Goal: Task Accomplishment & Management: Manage account settings

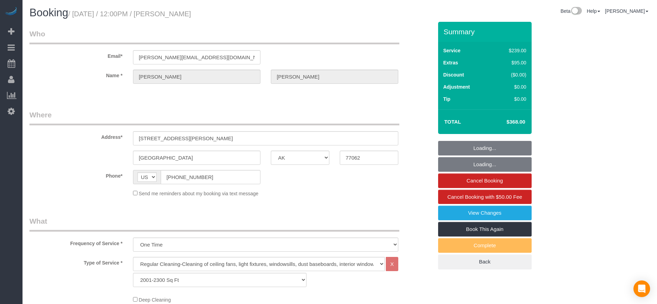
select select "[GEOGRAPHIC_DATA]"
select select "3"
select select "string:check"
select select "object:1647"
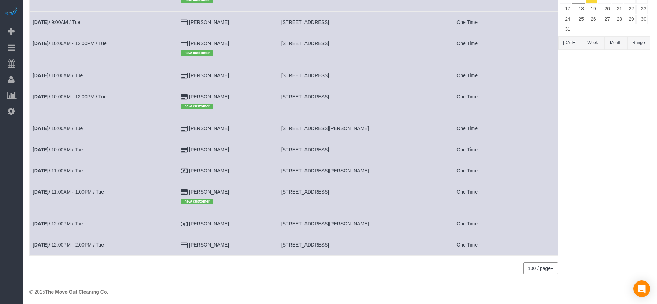
scroll to position [109, 0]
click at [61, 221] on link "[DATE] 12:00PM / Tue" at bounding box center [58, 223] width 50 height 6
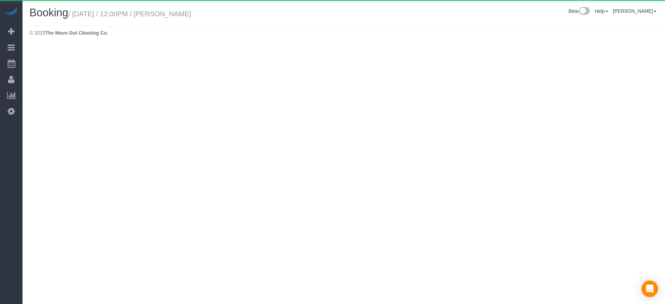
select select "[GEOGRAPHIC_DATA]"
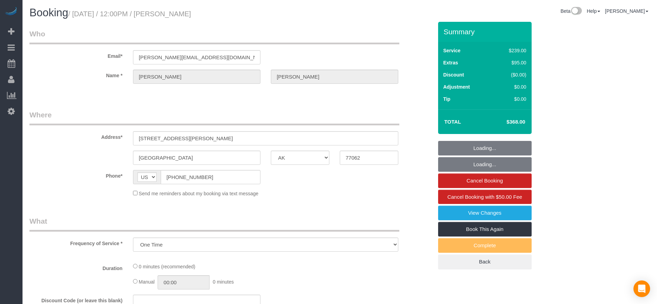
select select "object:2246"
select select "3"
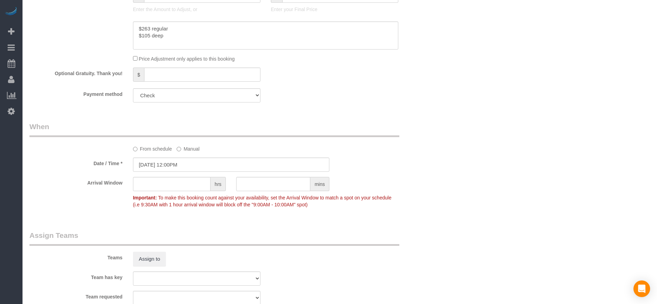
scroll to position [676, 0]
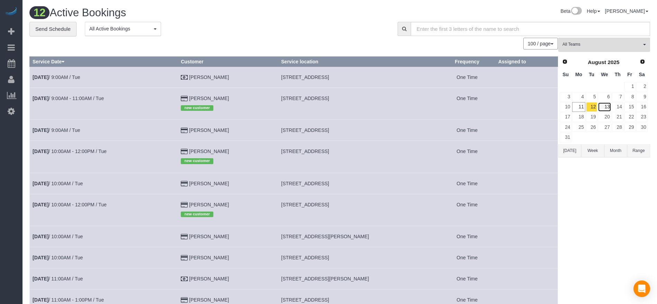
click at [604, 107] on link "13" at bounding box center [604, 106] width 13 height 9
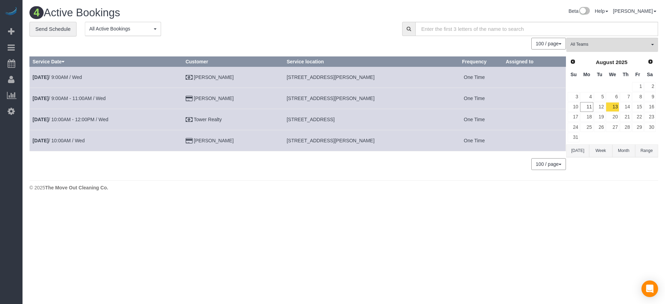
click at [580, 151] on button "[DATE]" at bounding box center [577, 150] width 23 height 13
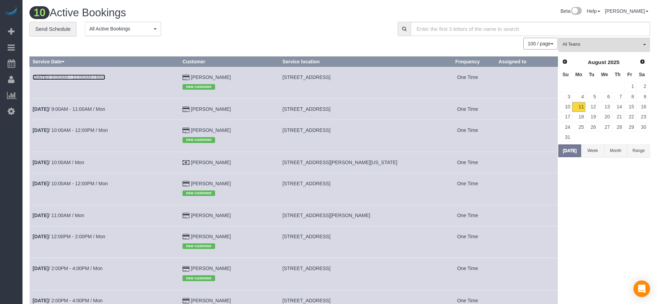
click at [83, 77] on link "[DATE] 9:00AM - 11:00AM / Mon" at bounding box center [69, 77] width 73 height 6
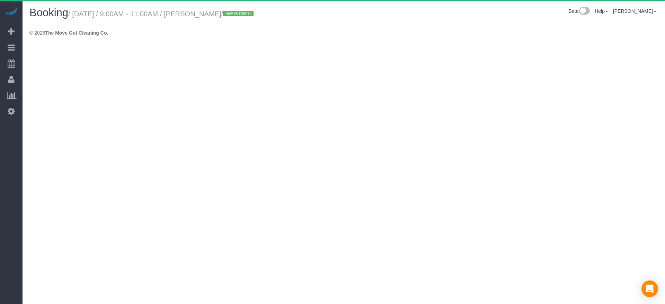
select select "[GEOGRAPHIC_DATA]"
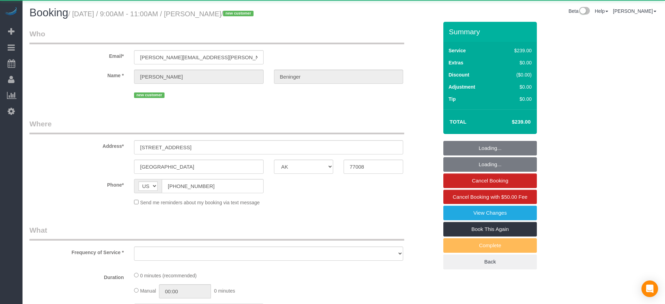
select select "string:fspay-1f038e7f-b232-4f07-9829-62770be92296"
select select "object:3023"
select select "3"
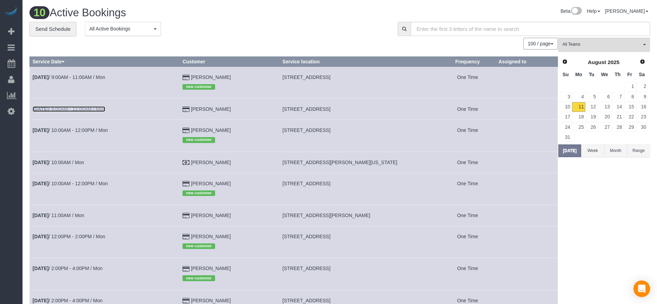
click at [66, 107] on link "[DATE] 9:00AM - 11:00AM / Mon" at bounding box center [69, 109] width 73 height 6
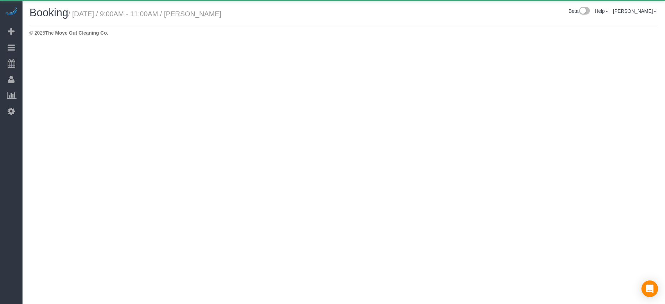
select select "[GEOGRAPHIC_DATA]"
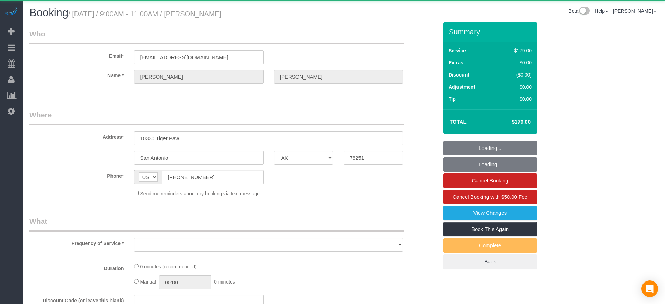
select select "string:fspay-7419ba56-f632-4390-a0ca-0782771d0fb9"
select select "object:3625"
select select "3"
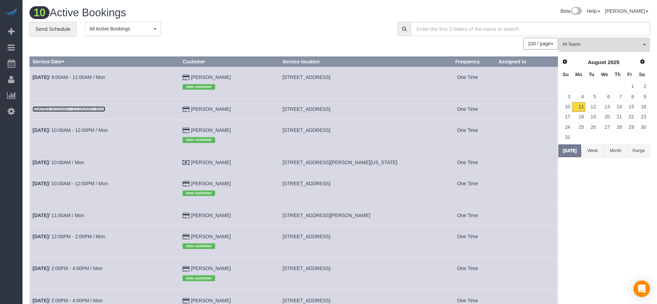
click at [99, 106] on link "[DATE] 9:00AM - 11:00AM / Mon" at bounding box center [69, 109] width 73 height 6
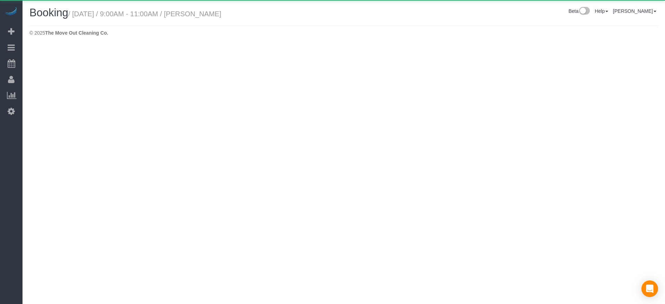
select select "[GEOGRAPHIC_DATA]"
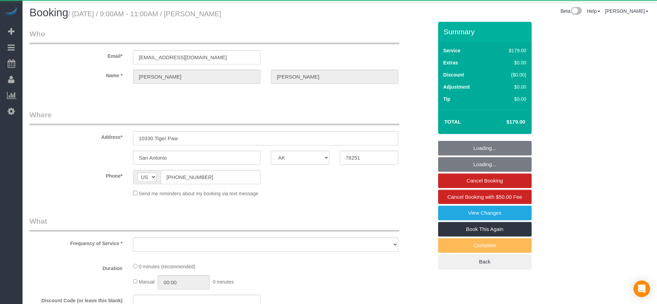
select select "string:fspay-7419ba56-f632-4390-a0ca-0782771d0fb9"
select select "object:4165"
select select "3"
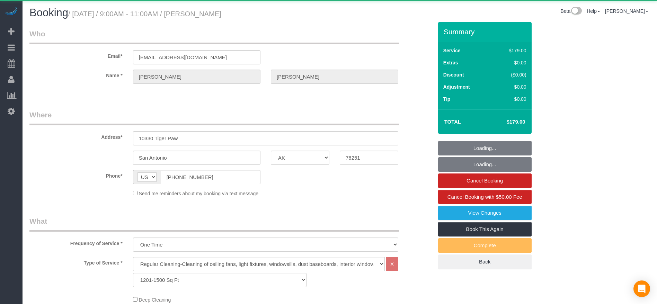
select select "object:4227"
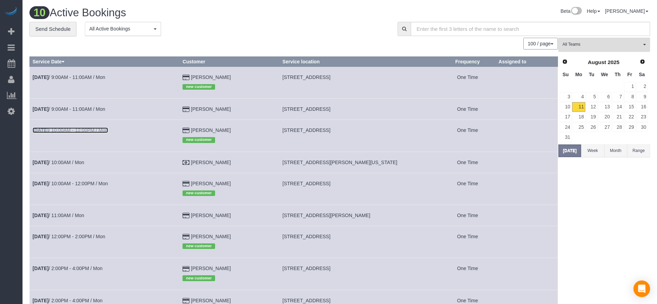
click at [80, 127] on link "[DATE] 10:00AM - 12:00PM / Mon" at bounding box center [71, 130] width 76 height 6
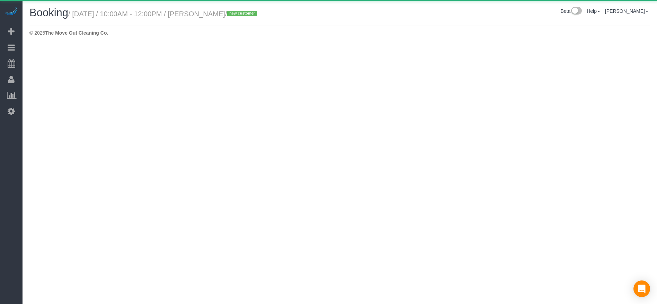
select select "[GEOGRAPHIC_DATA]"
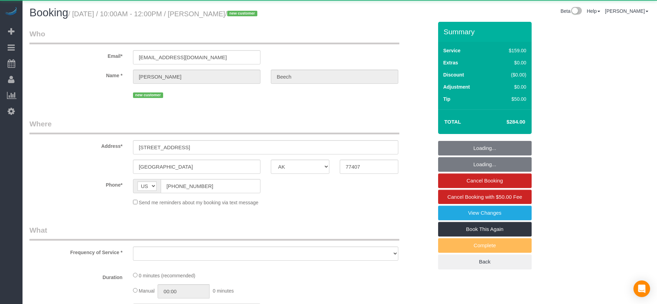
select select "string:fspay-4a9c3b0f-7d87-416a-8aff-9667cc8e8c03"
select select "3"
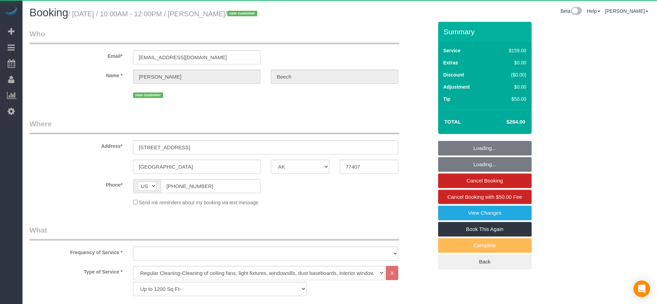
select select "object:4814"
select select "spot94"
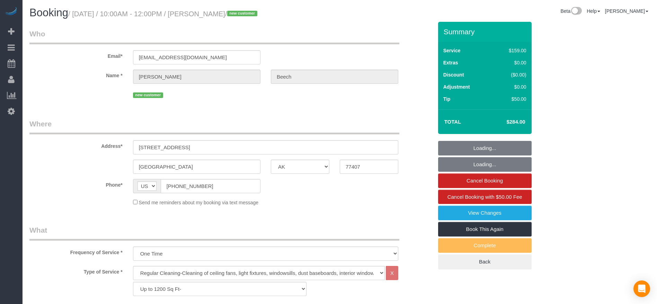
select select "object:4826"
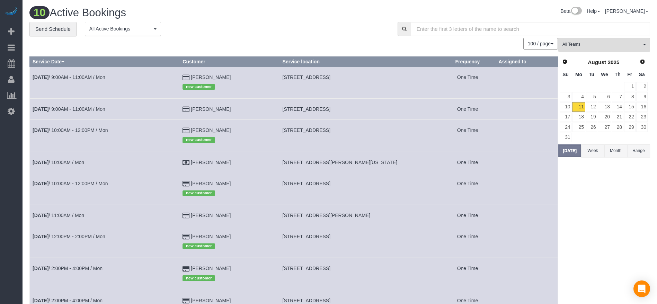
click at [102, 233] on td "[DATE] 12:00PM - 2:00PM / Mon" at bounding box center [105, 242] width 150 height 32
click at [100, 236] on link "[DATE] 12:00PM - 2:00PM / Mon" at bounding box center [69, 237] width 73 height 6
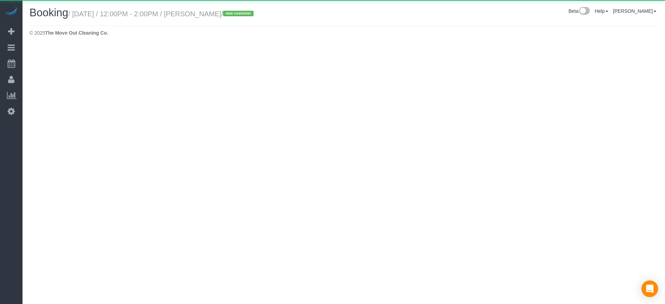
select select "[GEOGRAPHIC_DATA]"
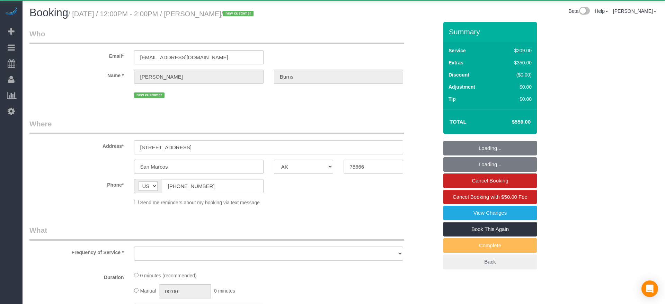
select select "string:fspay-828515a9-e91b-458c-9a01-af527c52e24e"
select select "object:5433"
select select "3"
select select "spot111"
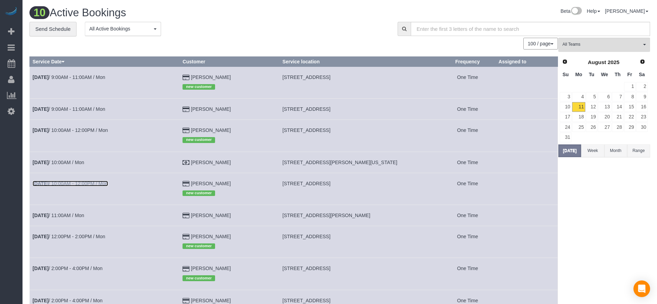
click at [94, 185] on link "[DATE] 10:00AM - 12:00PM / Mon" at bounding box center [71, 184] width 76 height 6
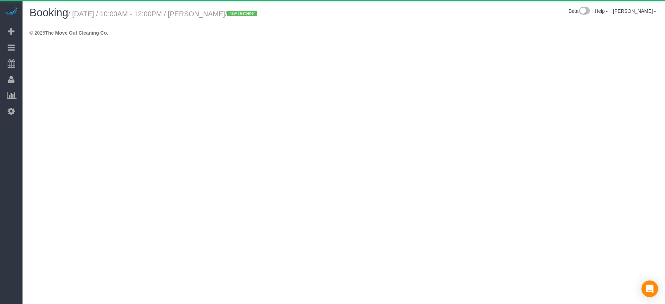
select select "[GEOGRAPHIC_DATA]"
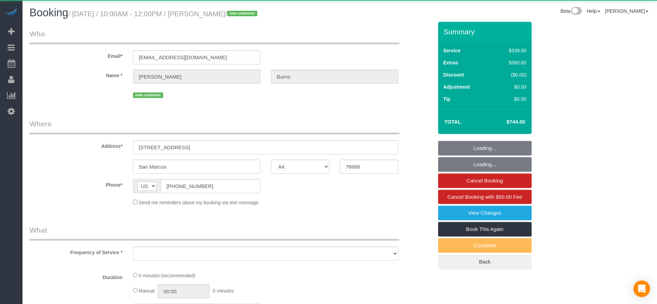
select select "object:5962"
select select "string:fspay-828515a9-e91b-458c-9a01-af527c52e24e"
select select "3"
select select "spot128"
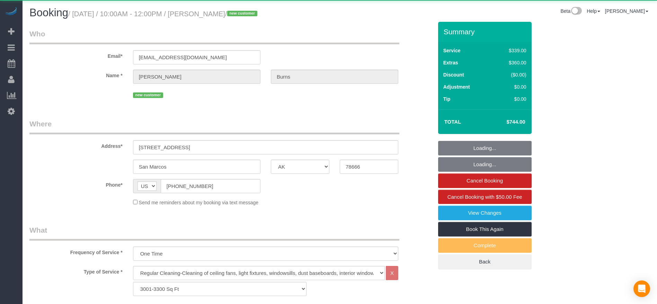
select select "object:6040"
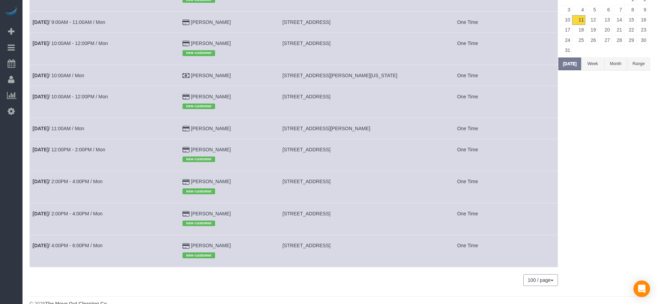
scroll to position [100, 0]
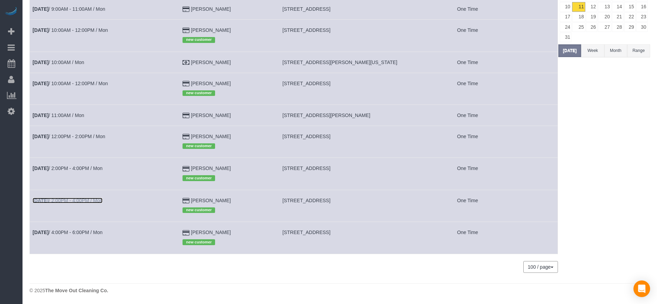
click at [86, 200] on link "[DATE] 2:00PM - 4:00PM / Mon" at bounding box center [68, 201] width 70 height 6
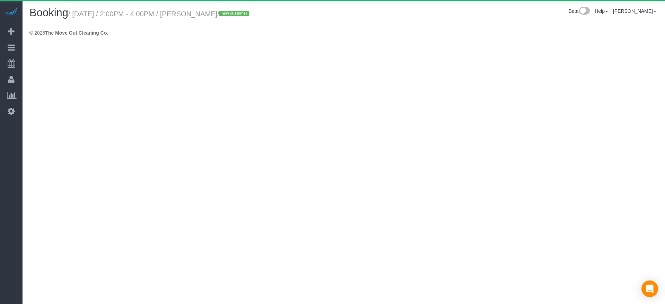
select select "[GEOGRAPHIC_DATA]"
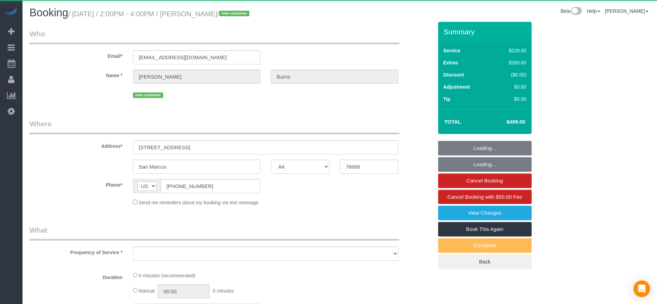
select select "object:6647"
select select "string:fspay-828515a9-e91b-458c-9a01-af527c52e24e"
select select "3"
select select "spot145"
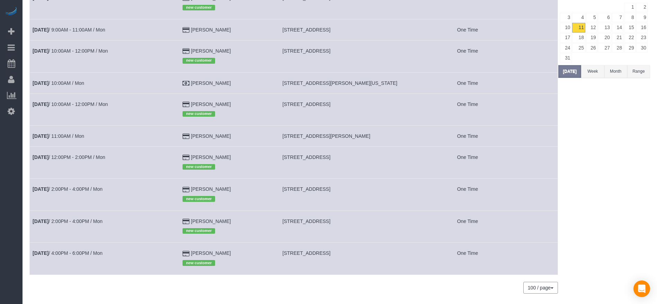
scroll to position [100, 0]
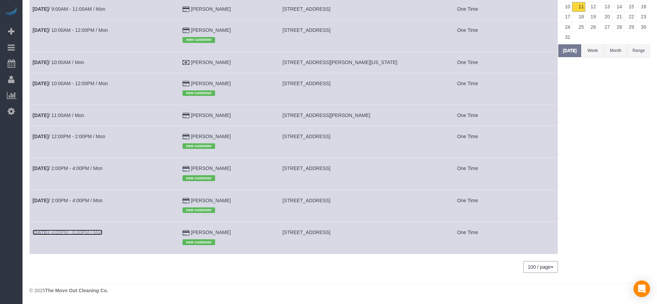
click at [74, 232] on link "[DATE] 4:00PM - 6:00PM / Mon" at bounding box center [68, 233] width 70 height 6
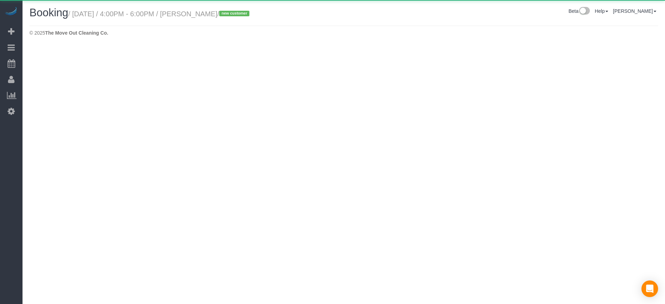
select select "[GEOGRAPHIC_DATA]"
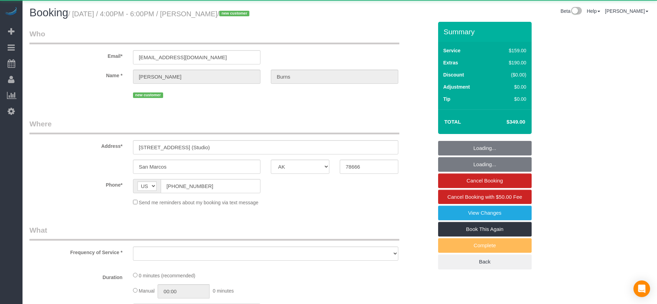
select select "string:fspay-828515a9-e91b-458c-9a01-af527c52e24e"
select select "object:7176"
select select "3"
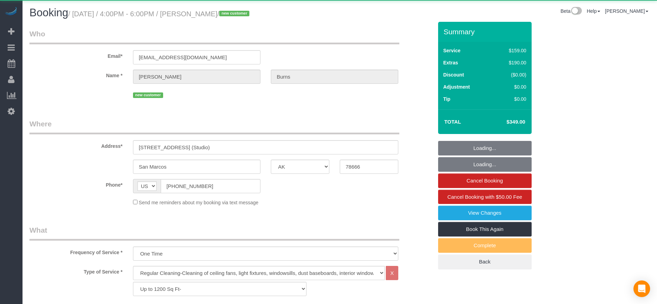
select select "object:7260"
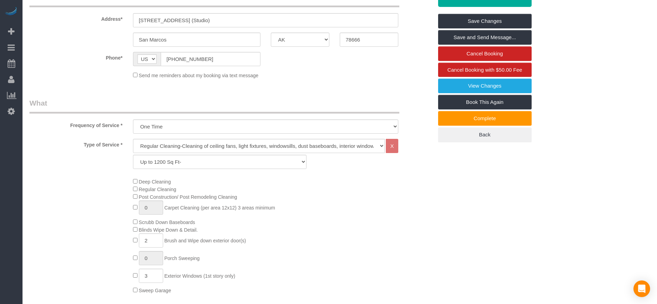
scroll to position [260, 0]
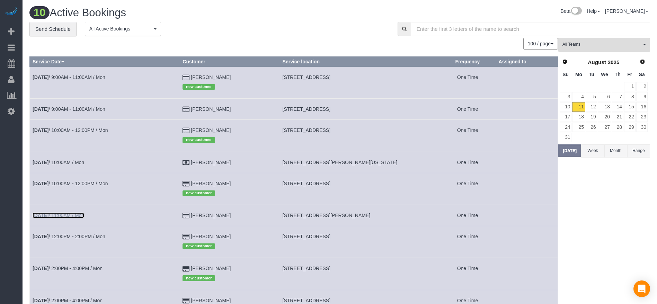
click at [49, 217] on b "[DATE]" at bounding box center [41, 216] width 16 height 6
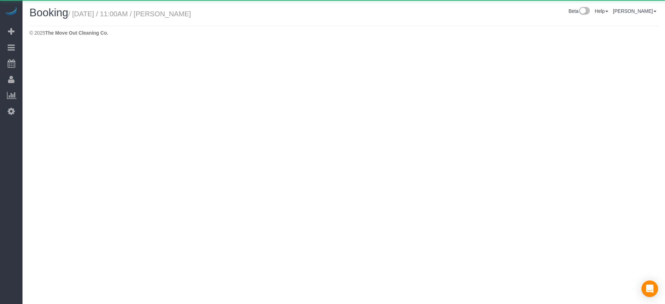
select select "[GEOGRAPHIC_DATA]"
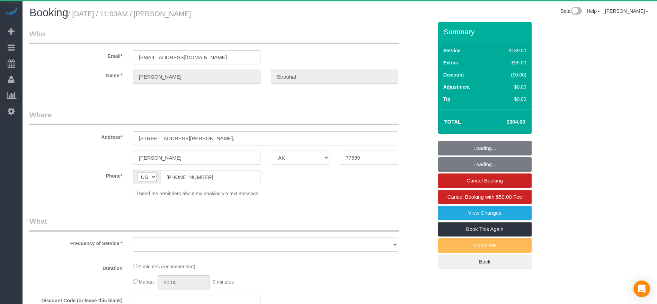
select select "object:7862"
select select "string:fspay-f7faed68-d424-4c48-8f94-af416baeaba2"
select select "3"
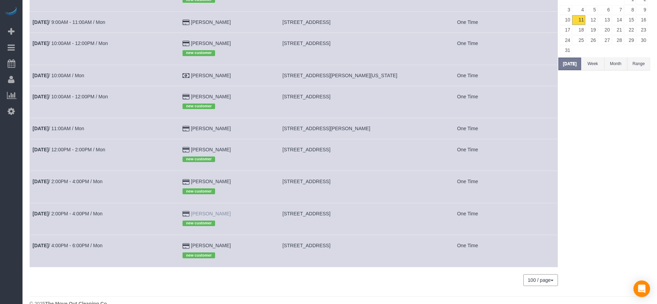
scroll to position [100, 0]
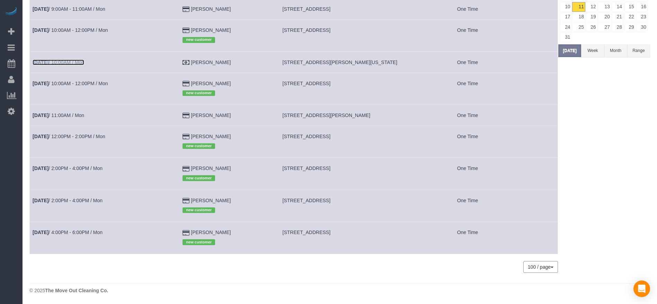
click at [71, 61] on link "[DATE] 10:00AM / Mon" at bounding box center [59, 63] width 52 height 6
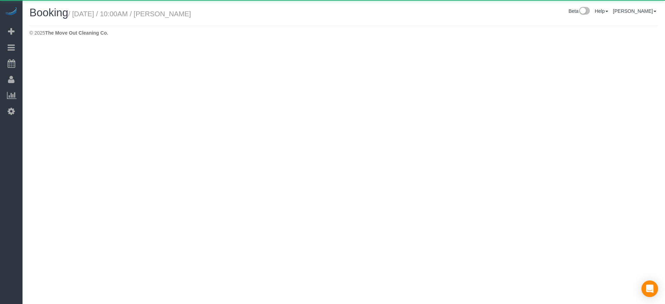
select select "[GEOGRAPHIC_DATA]"
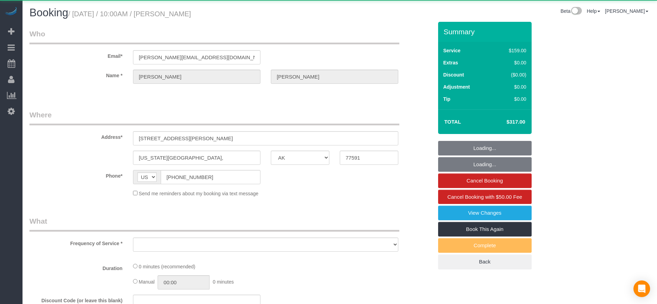
select select "object:8363"
select select "3"
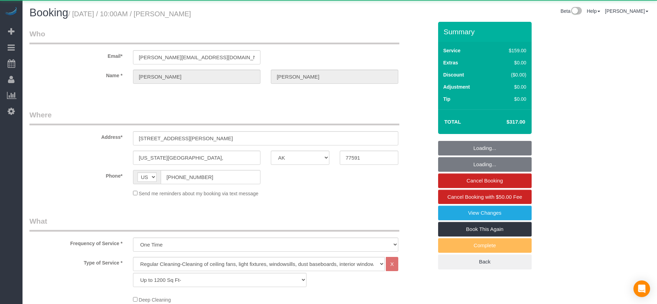
select select "object:8447"
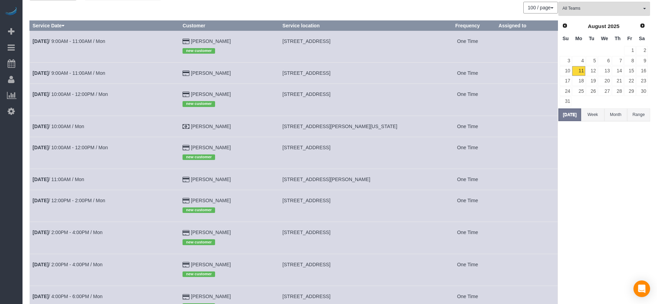
scroll to position [52, 0]
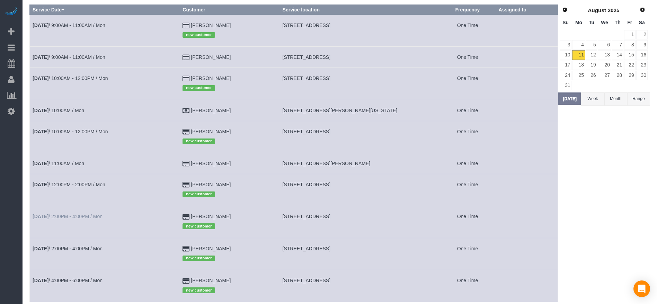
click at [63, 213] on td "[DATE] 2:00PM - 4:00PM / Mon" at bounding box center [105, 222] width 150 height 32
click at [63, 216] on link "[DATE] 2:00PM - 4:00PM / Mon" at bounding box center [68, 217] width 70 height 6
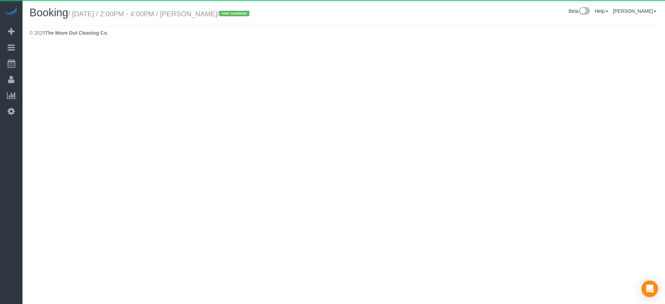
select select "[GEOGRAPHIC_DATA]"
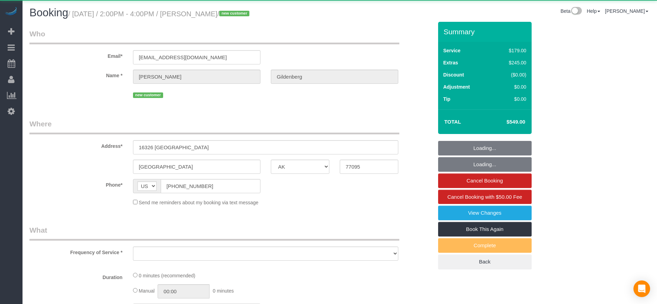
select select "object:8971"
select select "string:fspay-33eb7610-92c1-49de-91be-bf7a5ba1b23d"
select select "object:8988"
select select "3"
select select "spot213"
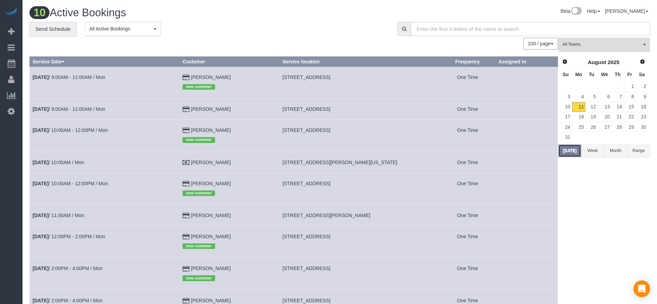
click at [561, 147] on button "[DATE]" at bounding box center [569, 150] width 23 height 13
click at [595, 105] on link "12" at bounding box center [591, 106] width 11 height 9
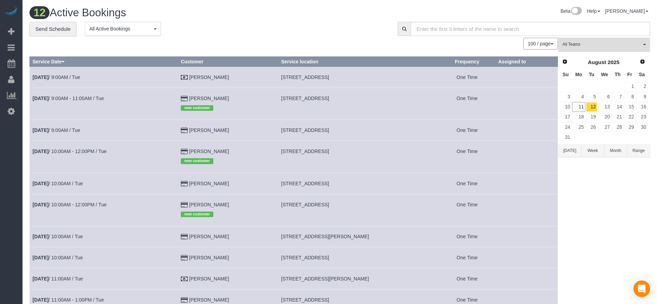
drag, startPoint x: 281, startPoint y: 129, endPoint x: 335, endPoint y: 132, distance: 54.1
click at [329, 132] on span "[STREET_ADDRESS]" at bounding box center [305, 130] width 48 height 6
copy span "[STREET_ADDRESS],"
drag, startPoint x: 280, startPoint y: 152, endPoint x: 343, endPoint y: 151, distance: 63.8
click at [343, 151] on td "[STREET_ADDRESS]" at bounding box center [358, 157] width 161 height 32
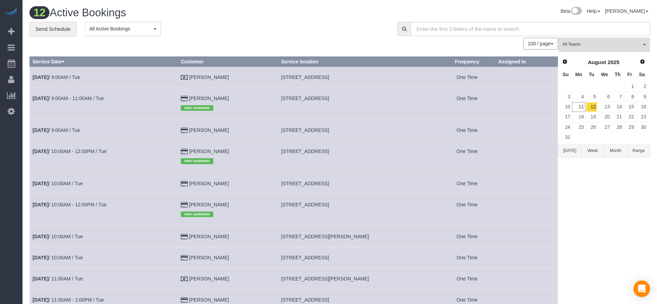
copy span "[STREET_ADDRESS],"
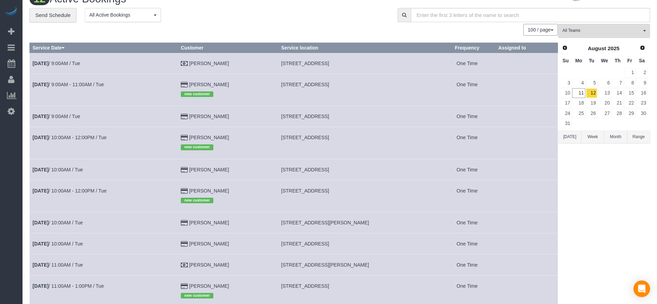
scroll to position [52, 0]
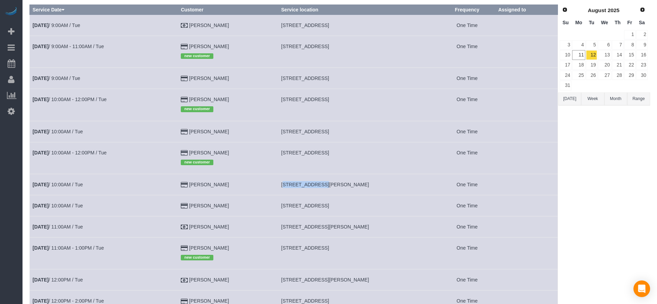
drag, startPoint x: 279, startPoint y: 184, endPoint x: 313, endPoint y: 186, distance: 34.0
click at [313, 186] on td "[STREET_ADDRESS][PERSON_NAME]" at bounding box center [358, 184] width 161 height 21
copy span "[STREET_ADDRESS][PERSON_NAME],"
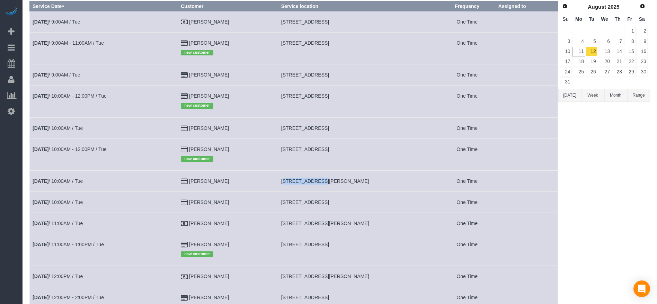
scroll to position [104, 0]
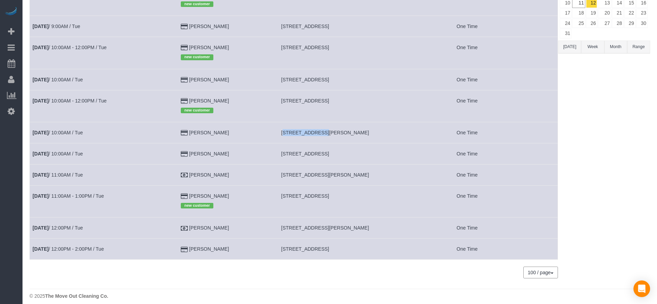
drag, startPoint x: 280, startPoint y: 153, endPoint x: 331, endPoint y: 155, distance: 51.3
click at [331, 155] on td "[STREET_ADDRESS]" at bounding box center [358, 153] width 161 height 21
copy span "[STREET_ADDRESS],"
drag, startPoint x: 280, startPoint y: 229, endPoint x: 316, endPoint y: 230, distance: 35.7
click at [316, 230] on span "[STREET_ADDRESS][PERSON_NAME]" at bounding box center [325, 228] width 88 height 6
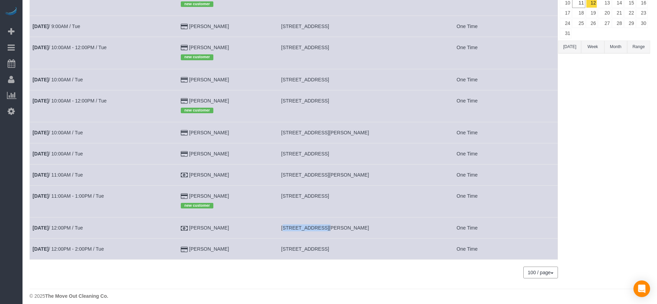
copy span "[STREET_ADDRESS][PERSON_NAME]"
drag, startPoint x: 281, startPoint y: 248, endPoint x: 319, endPoint y: 247, distance: 38.1
click at [319, 247] on span "[STREET_ADDRESS]" at bounding box center [305, 249] width 48 height 6
copy span "26734 Rustic Brk,"
click at [571, 43] on button "[DATE]" at bounding box center [569, 47] width 23 height 13
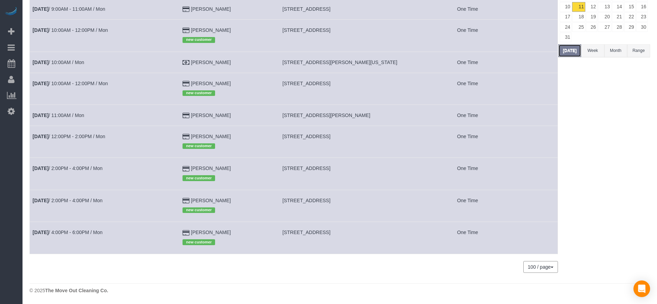
scroll to position [100, 0]
click at [286, 231] on span "[STREET_ADDRESS]" at bounding box center [307, 233] width 48 height 6
drag, startPoint x: 285, startPoint y: 231, endPoint x: 411, endPoint y: 237, distance: 125.5
click at [411, 237] on td "[STREET_ADDRESS]" at bounding box center [360, 238] width 160 height 32
copy span "[STREET_ADDRESS]"
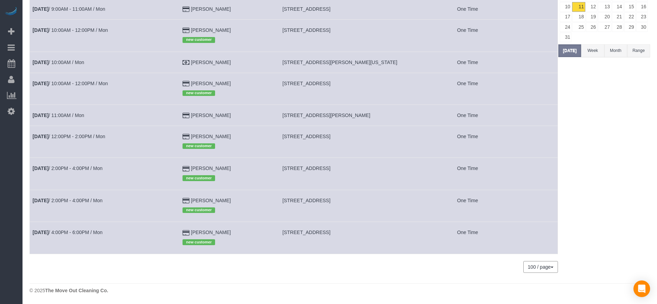
copy span "[STREET_ADDRESS]"
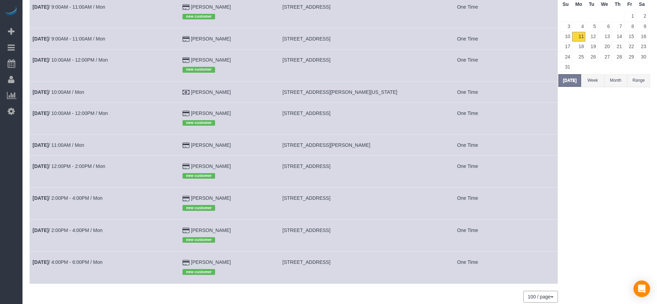
scroll to position [48, 0]
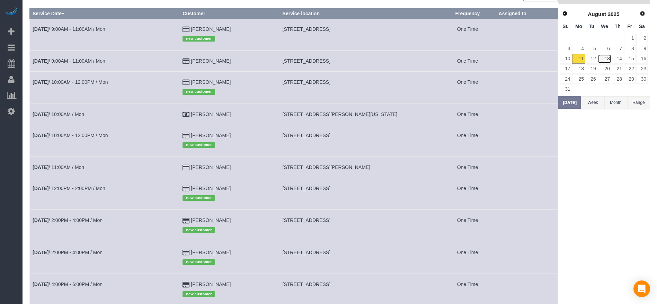
click at [610, 58] on link "13" at bounding box center [604, 58] width 13 height 9
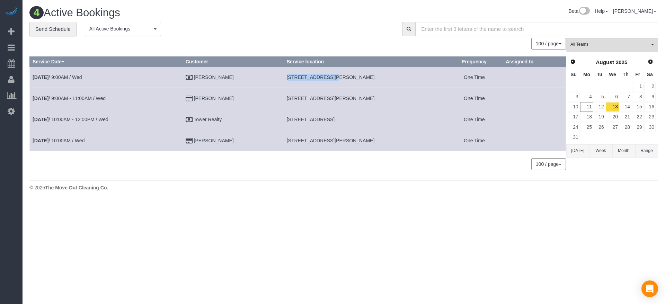
drag, startPoint x: 285, startPoint y: 76, endPoint x: 321, endPoint y: 81, distance: 36.1
click at [321, 80] on td "[STREET_ADDRESS][PERSON_NAME]" at bounding box center [365, 77] width 162 height 21
copy span "[STREET_ADDRESS][PERSON_NAME]"
drag, startPoint x: 286, startPoint y: 96, endPoint x: 320, endPoint y: 101, distance: 34.6
click at [320, 101] on td "[STREET_ADDRESS][PERSON_NAME]" at bounding box center [365, 98] width 162 height 21
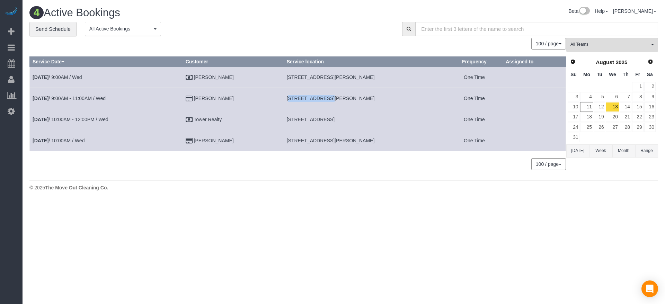
copy span "[STREET_ADDRESS][PERSON_NAME]"
drag, startPoint x: 286, startPoint y: 121, endPoint x: 341, endPoint y: 120, distance: 55.1
click at [335, 120] on span "[STREET_ADDRESS]" at bounding box center [311, 120] width 48 height 6
drag, startPoint x: 285, startPoint y: 140, endPoint x: 327, endPoint y: 148, distance: 43.0
click at [327, 148] on td "[STREET_ADDRESS][PERSON_NAME]" at bounding box center [365, 140] width 162 height 21
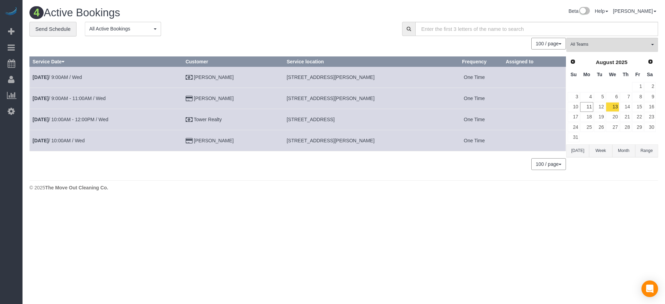
click at [342, 193] on footer "© 2025 The Move Out Cleaning Co." at bounding box center [343, 188] width 629 height 14
drag, startPoint x: 287, startPoint y: 140, endPoint x: 371, endPoint y: 144, distance: 84.6
click at [371, 144] on td "[STREET_ADDRESS][PERSON_NAME]" at bounding box center [365, 140] width 162 height 21
click at [73, 139] on link "[DATE] 10:00AM / Wed" at bounding box center [59, 141] width 52 height 6
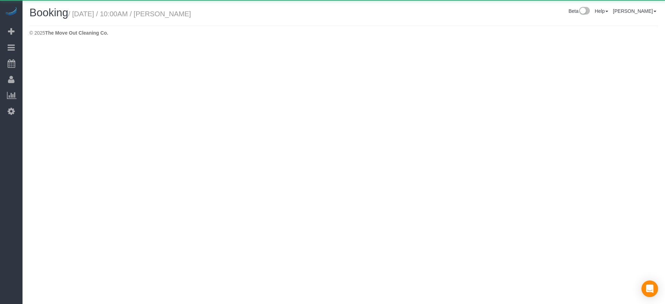
select select "[GEOGRAPHIC_DATA]"
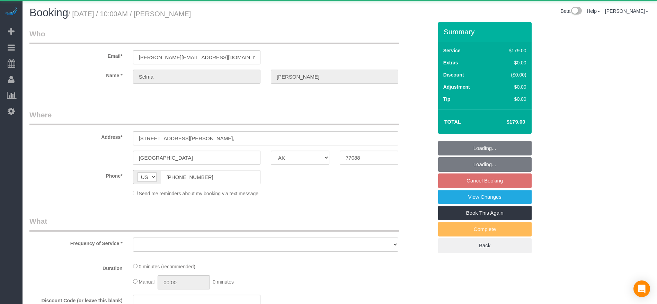
select select "string:fspay-3452d4d3-64b0-433b-97af-e59302229df8"
select select "object:9962"
select select "3"
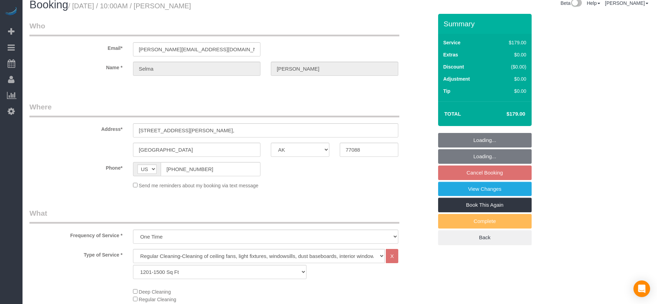
select select "object:10049"
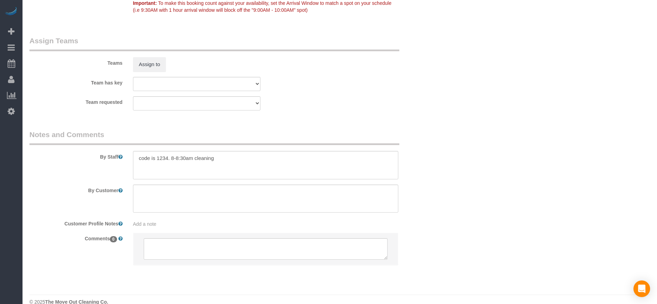
scroll to position [709, 0]
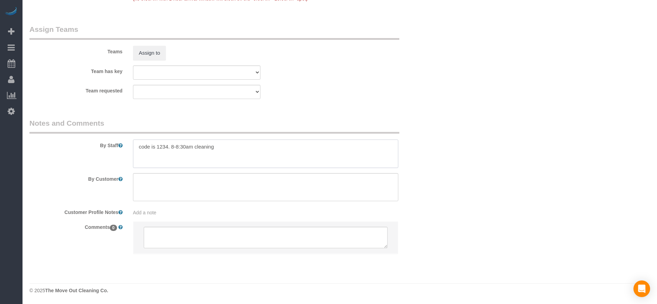
drag, startPoint x: 135, startPoint y: 146, endPoint x: 169, endPoint y: 147, distance: 34.3
click at [169, 147] on textarea at bounding box center [265, 154] width 265 height 28
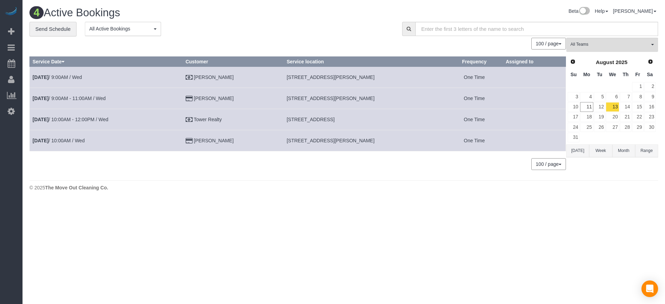
click at [577, 149] on button "[DATE]" at bounding box center [577, 150] width 23 height 13
